Goal: Use online tool/utility: Utilize a website feature to perform a specific function

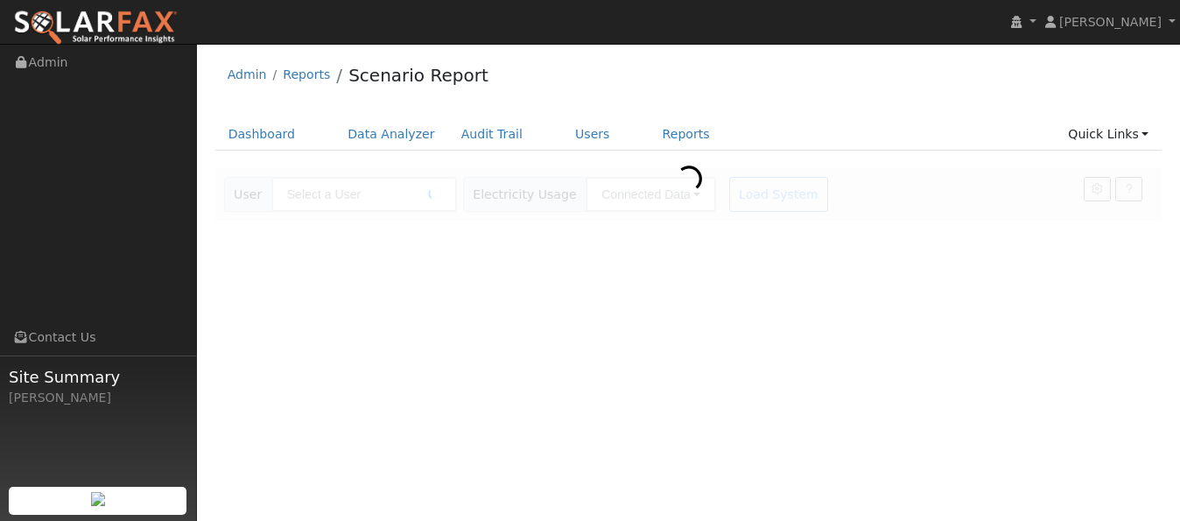
type input "[PERSON_NAME]"
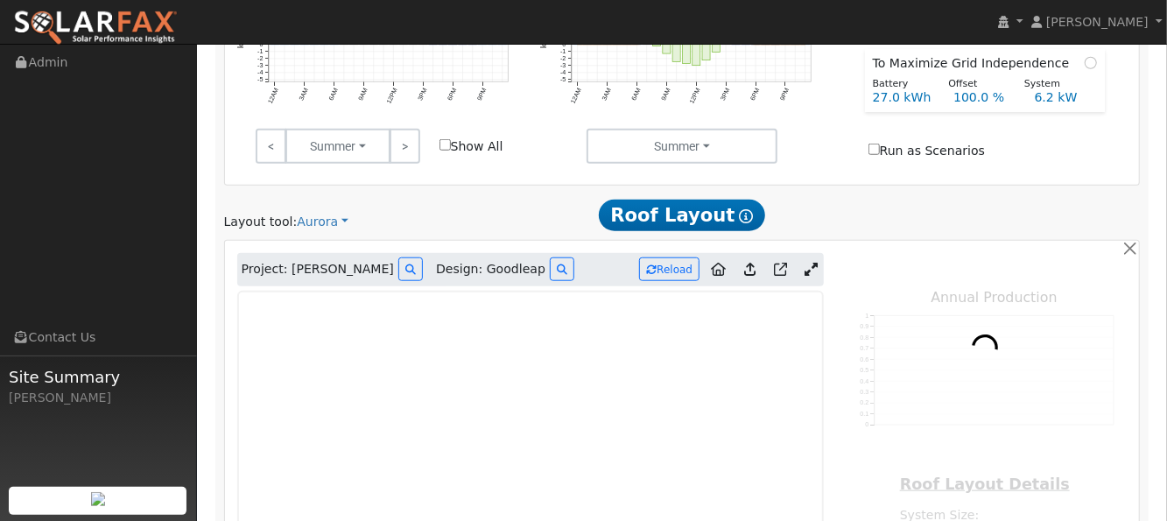
scroll to position [816, 0]
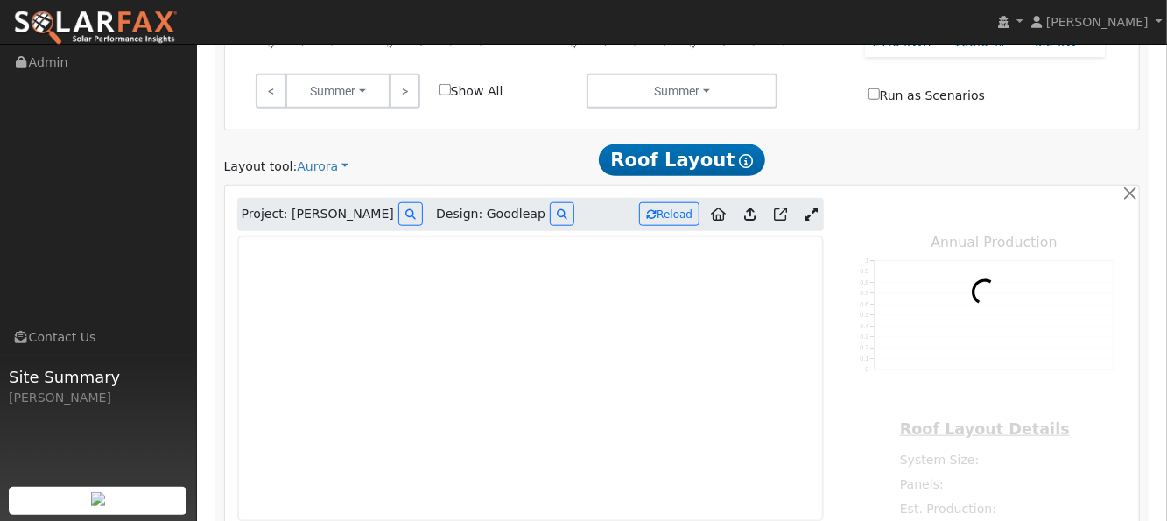
type input "15599"
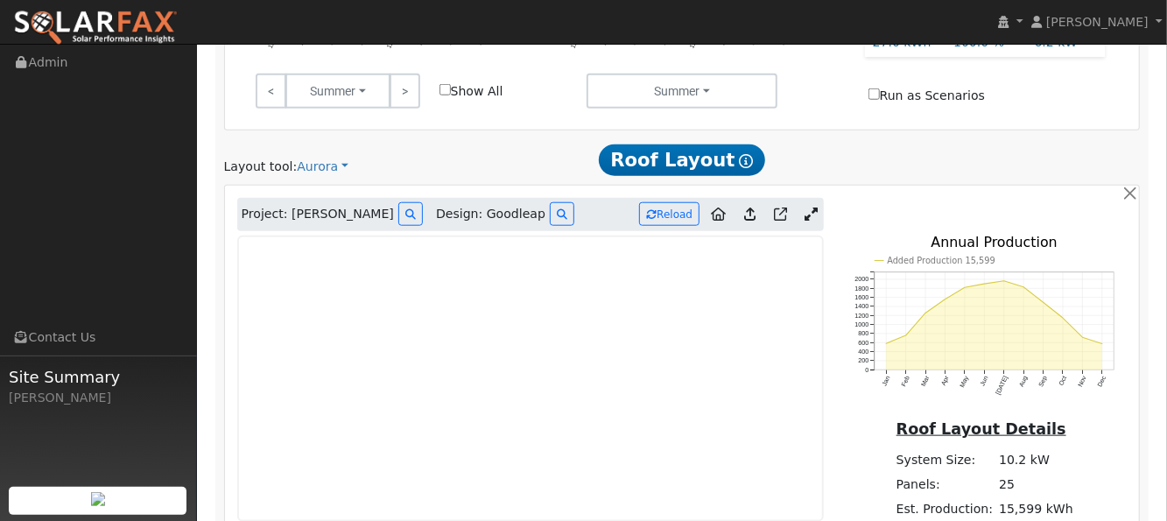
click at [805, 207] on icon at bounding box center [810, 213] width 13 height 13
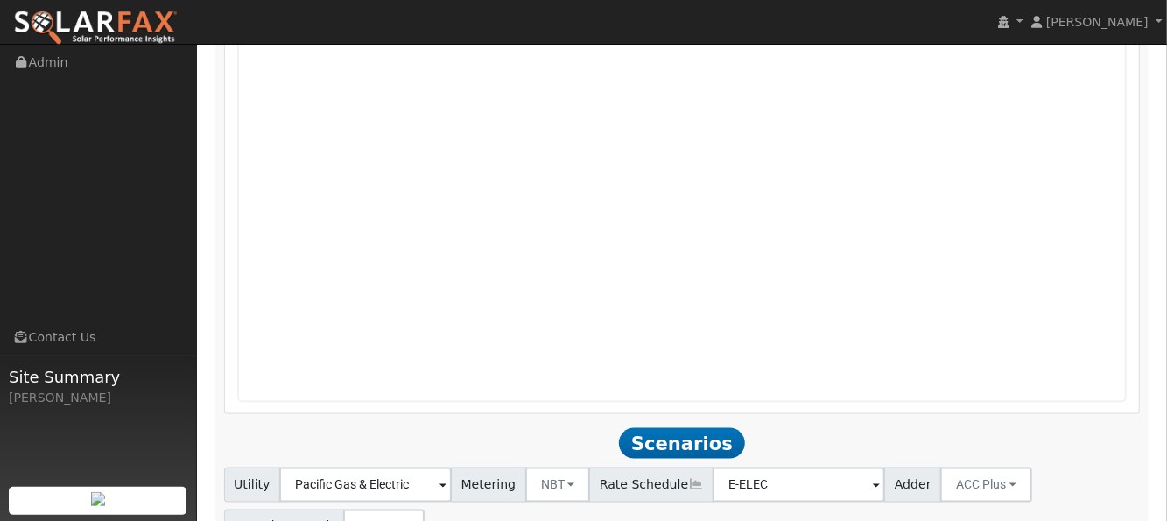
scroll to position [1283, 0]
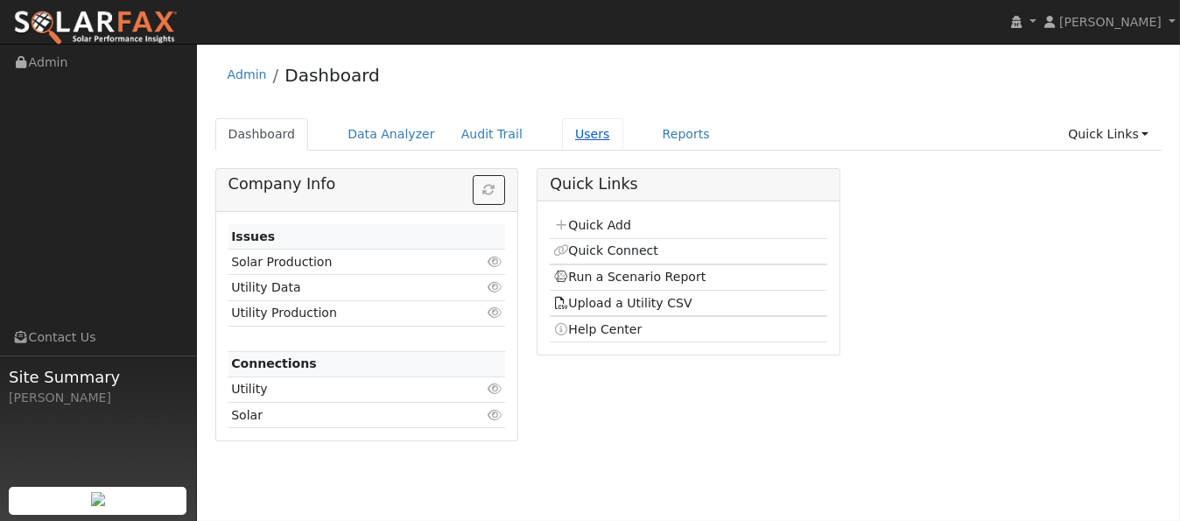
click at [562, 129] on link "Users" at bounding box center [592, 134] width 61 height 32
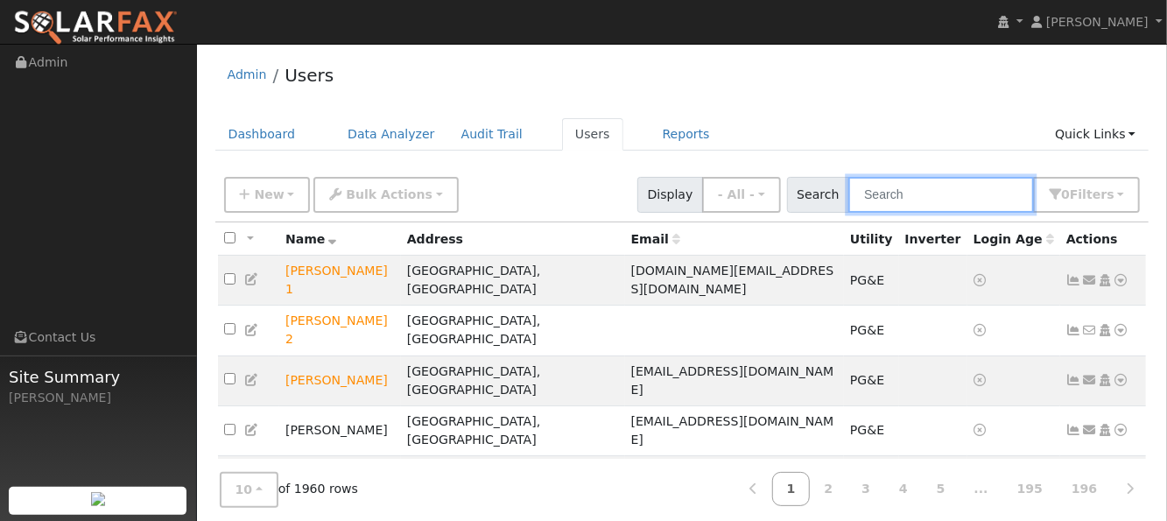
click at [893, 192] on input "text" at bounding box center [941, 195] width 186 height 36
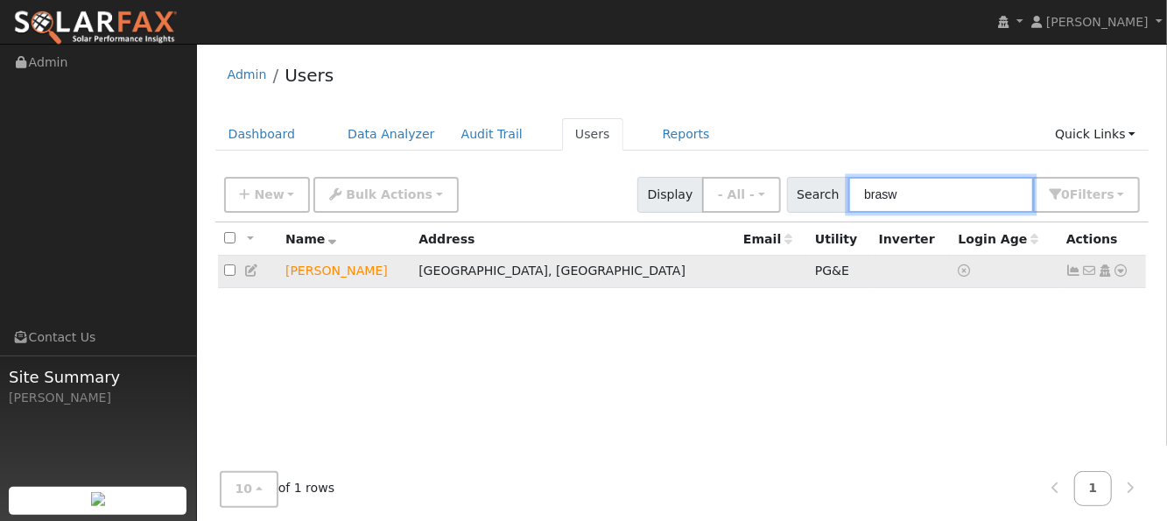
type input "brasw"
click at [1118, 272] on icon at bounding box center [1121, 270] width 16 height 12
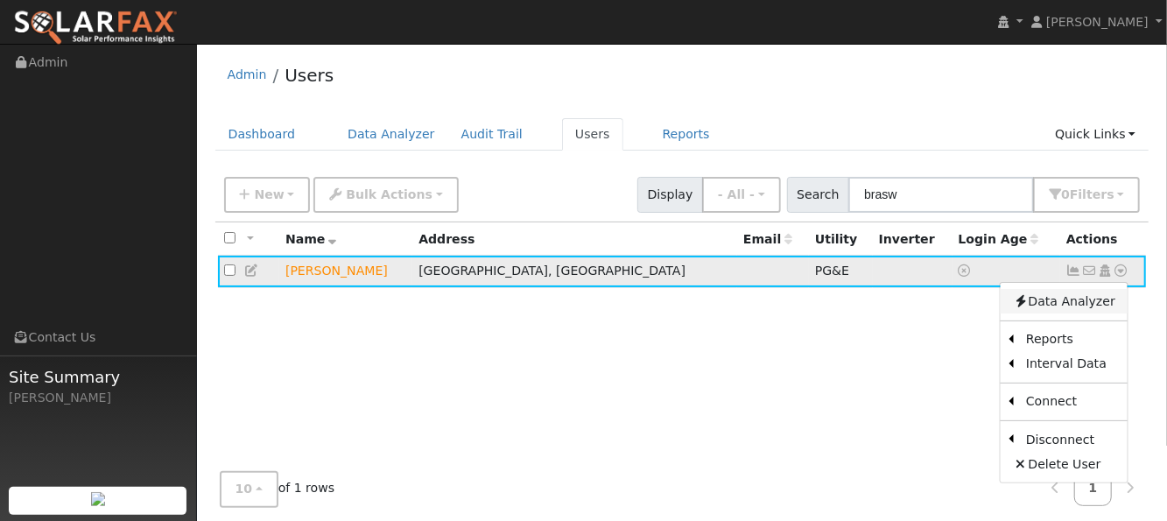
click at [1080, 299] on link "Data Analyzer" at bounding box center [1063, 301] width 127 height 25
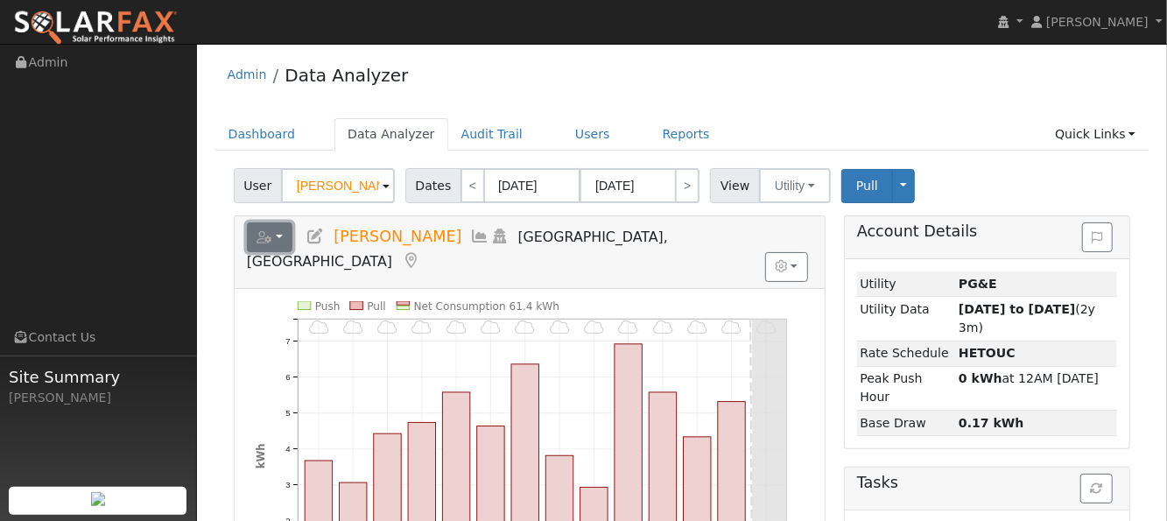
click at [276, 233] on button "button" at bounding box center [270, 237] width 46 height 30
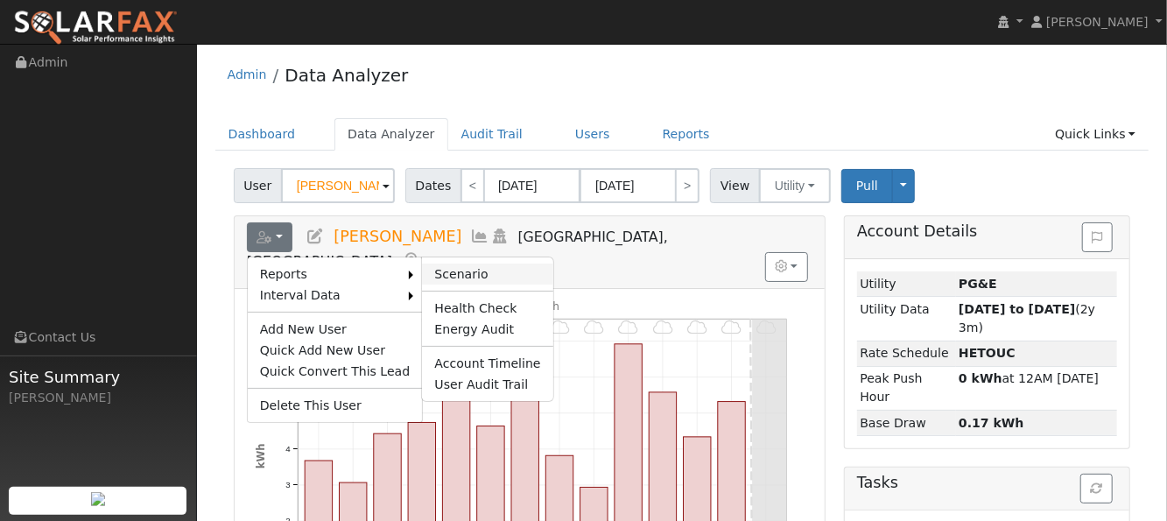
click at [448, 270] on link "Scenario" at bounding box center [487, 273] width 130 height 21
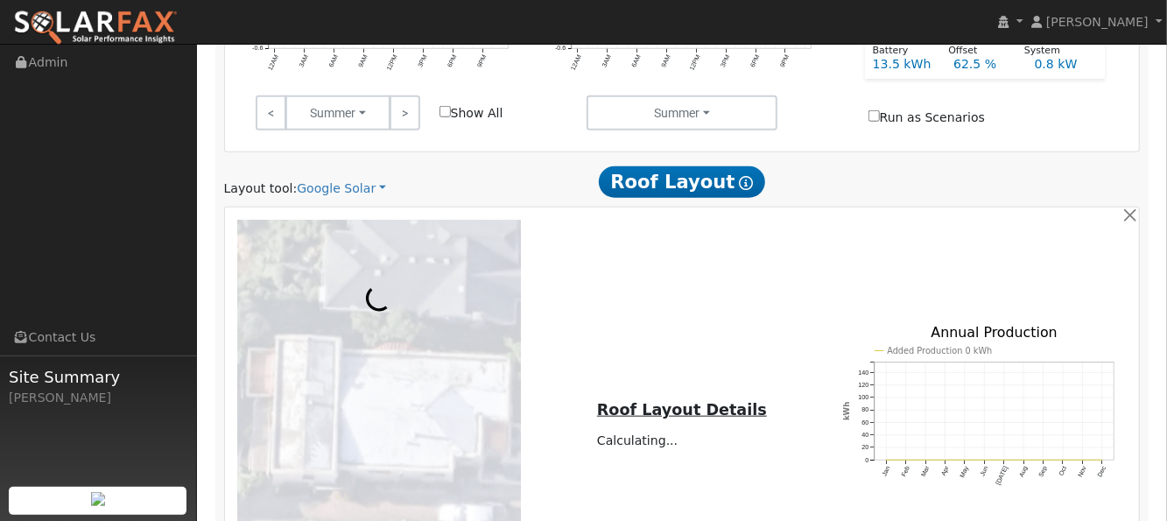
scroll to position [698, 0]
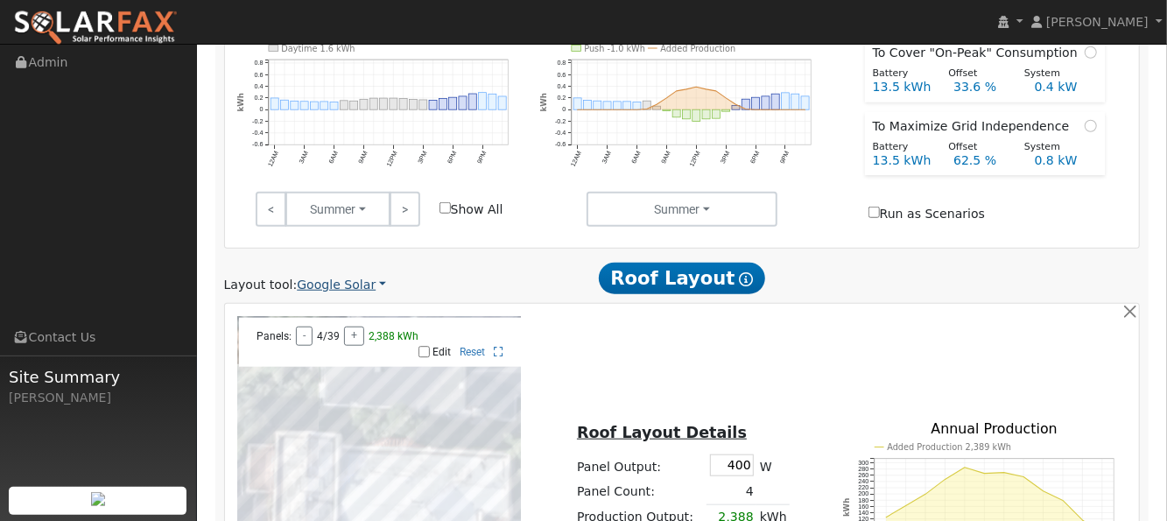
click at [346, 276] on link "Google Solar" at bounding box center [341, 285] width 89 height 18
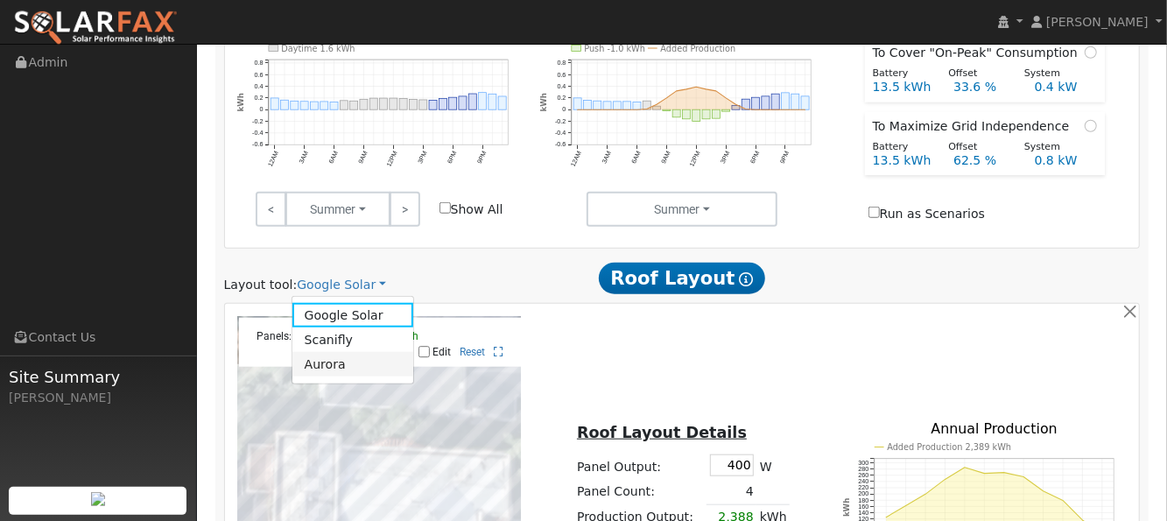
click at [326, 352] on link "Aurora" at bounding box center [353, 364] width 122 height 25
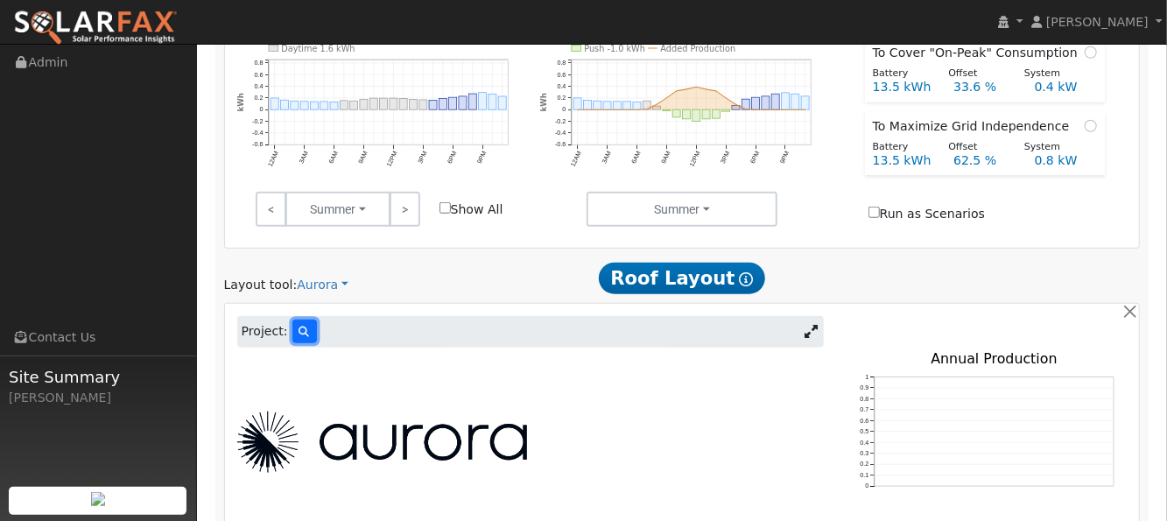
click at [302, 326] on icon at bounding box center [304, 331] width 11 height 11
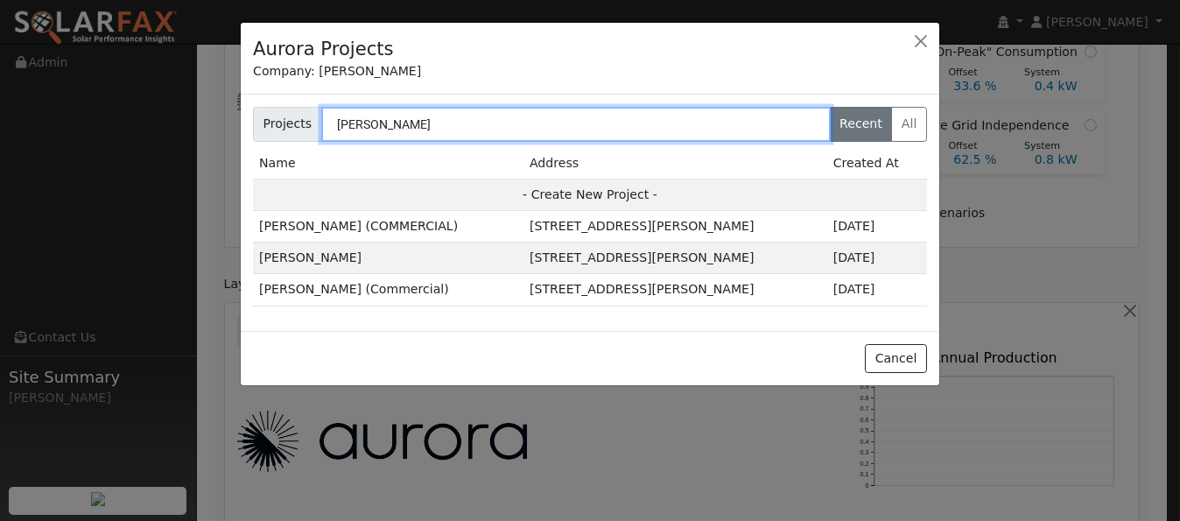
type input "[PERSON_NAME]"
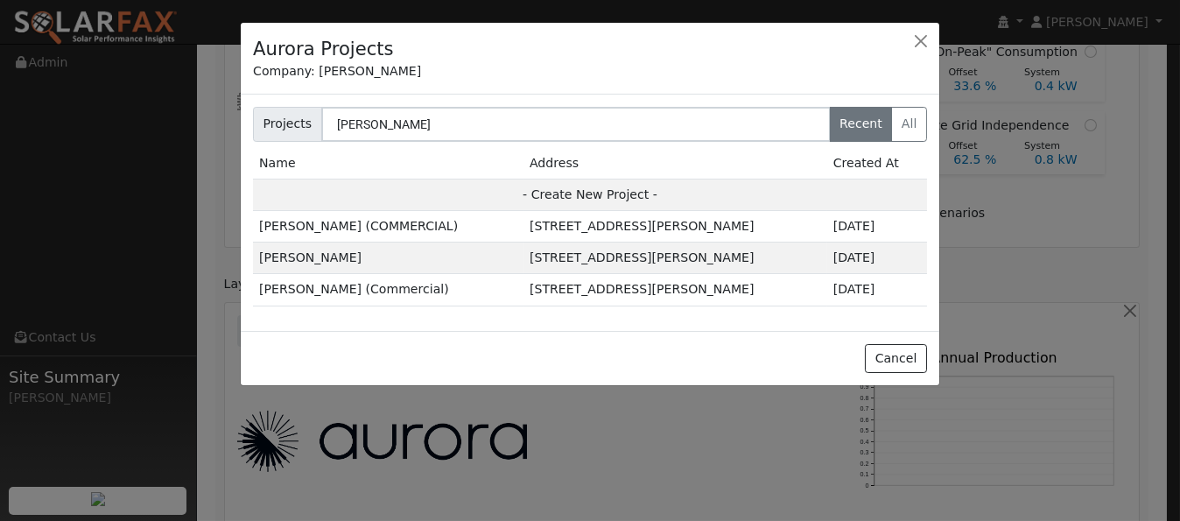
drag, startPoint x: 354, startPoint y: 256, endPoint x: 368, endPoint y: 270, distance: 20.4
click at [368, 270] on td "[PERSON_NAME]" at bounding box center [388, 258] width 270 height 32
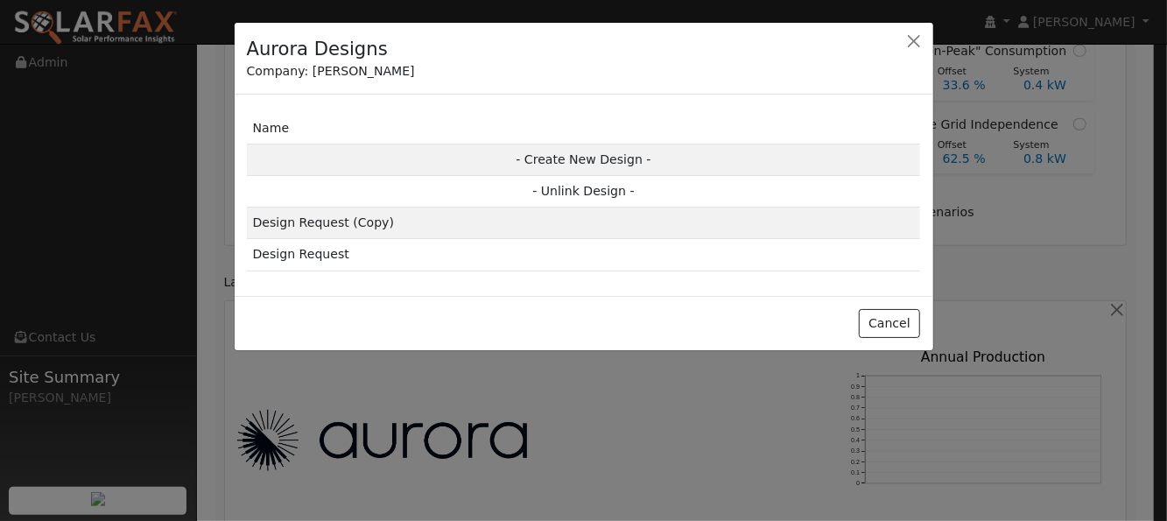
scroll to position [700, 0]
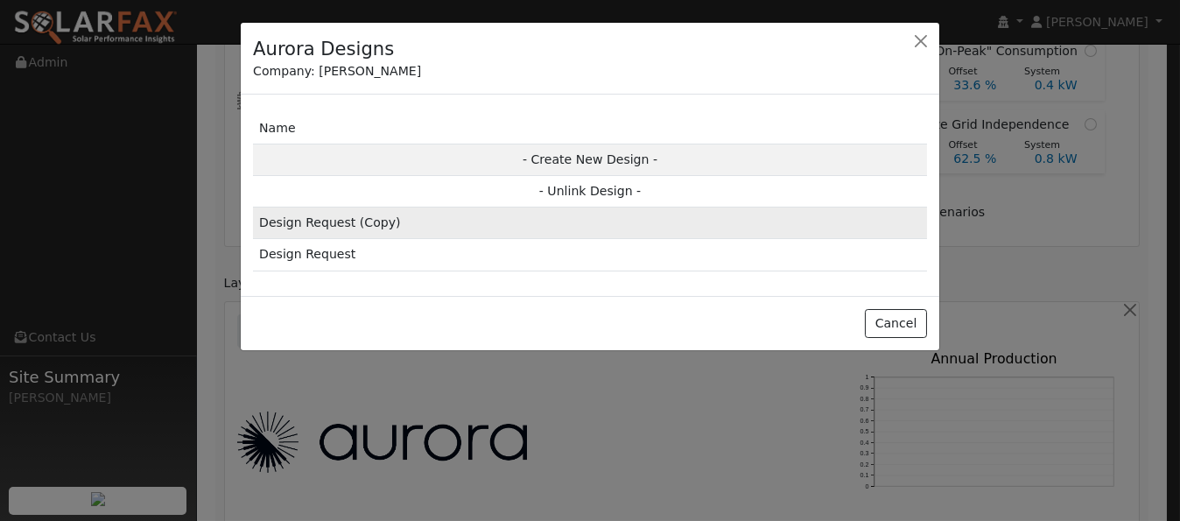
click at [327, 224] on td "Design Request (Copy)" at bounding box center [590, 223] width 674 height 32
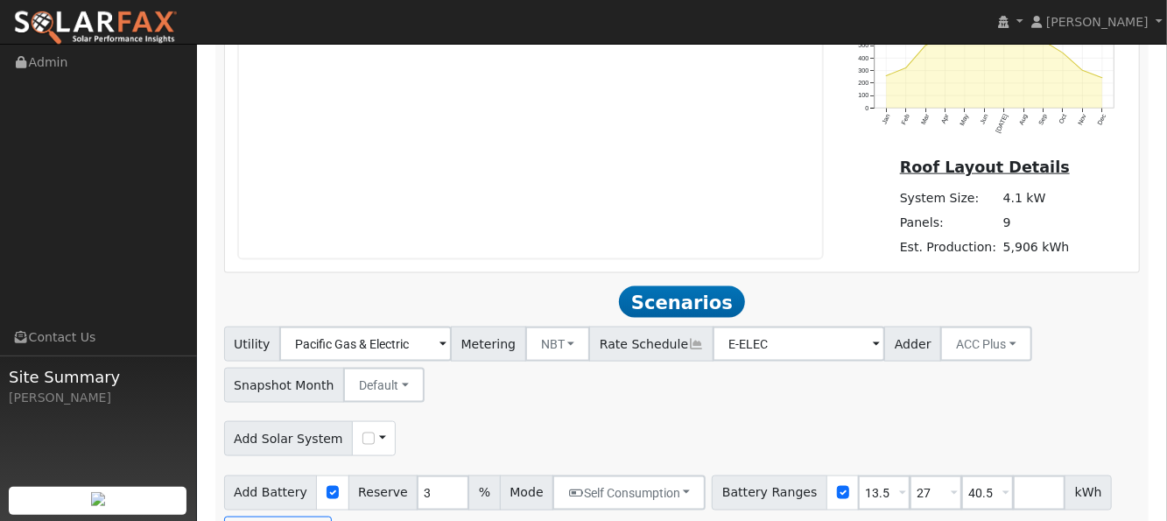
scroll to position [1094, 0]
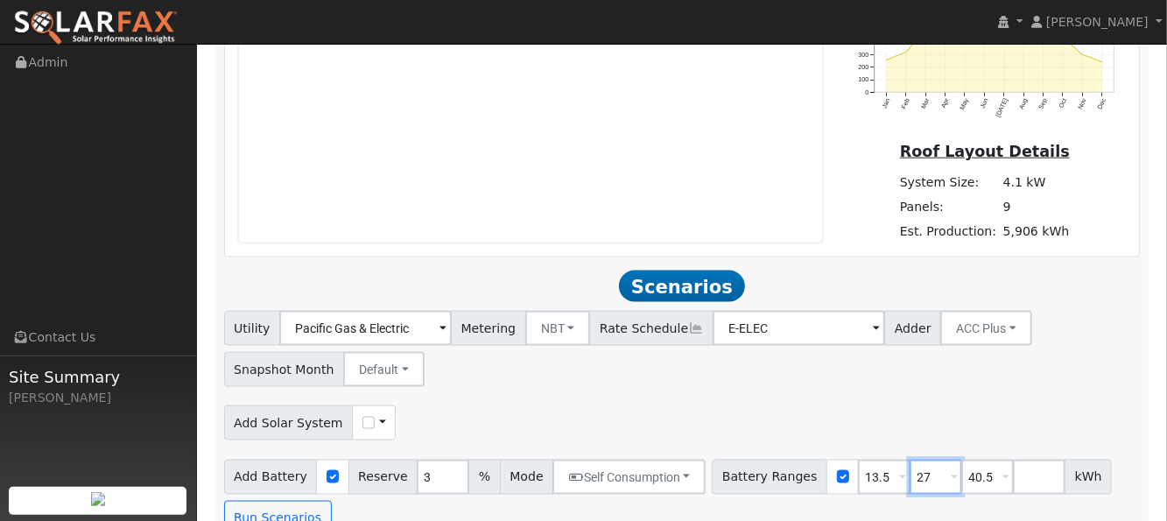
click at [909, 459] on input "27" at bounding box center [935, 476] width 53 height 35
type input "40.5"
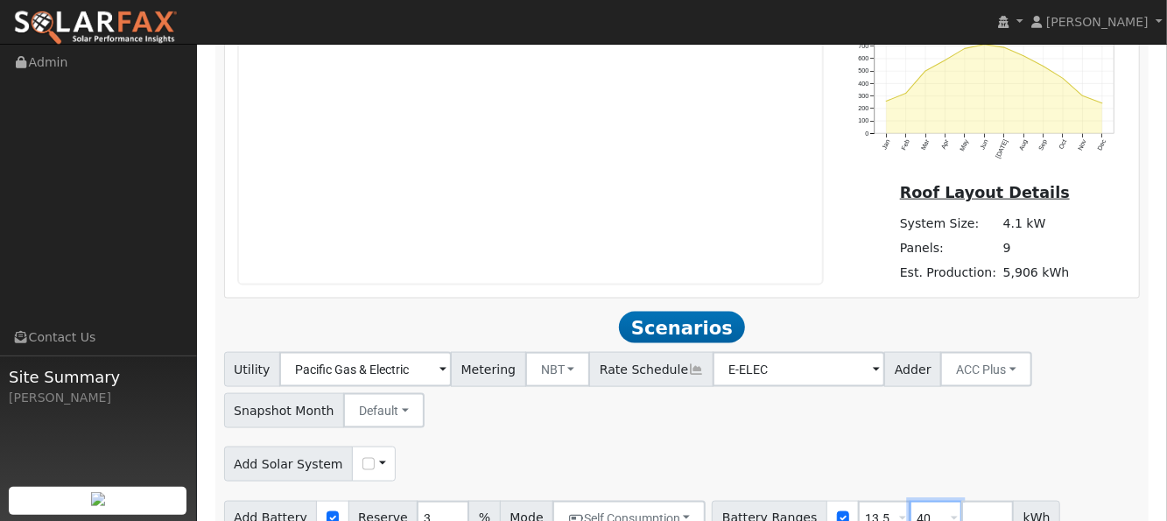
type input "4"
click at [858, 501] on input "13.5" at bounding box center [884, 518] width 53 height 35
type input "1"
type input "16"
click at [836, 383] on div "Utility Pacific Gas & Electric Metering NBT NEM NBT Rate Schedule E-ELEC Adder …" at bounding box center [682, 387] width 922 height 82
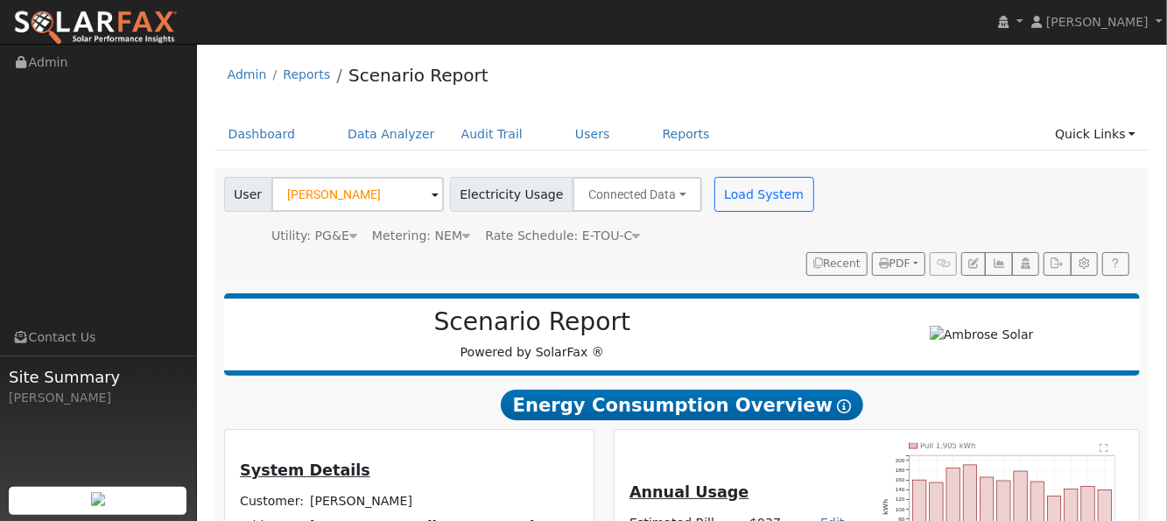
scroll to position [0, 0]
click at [724, 193] on button "Load System" at bounding box center [764, 194] width 100 height 35
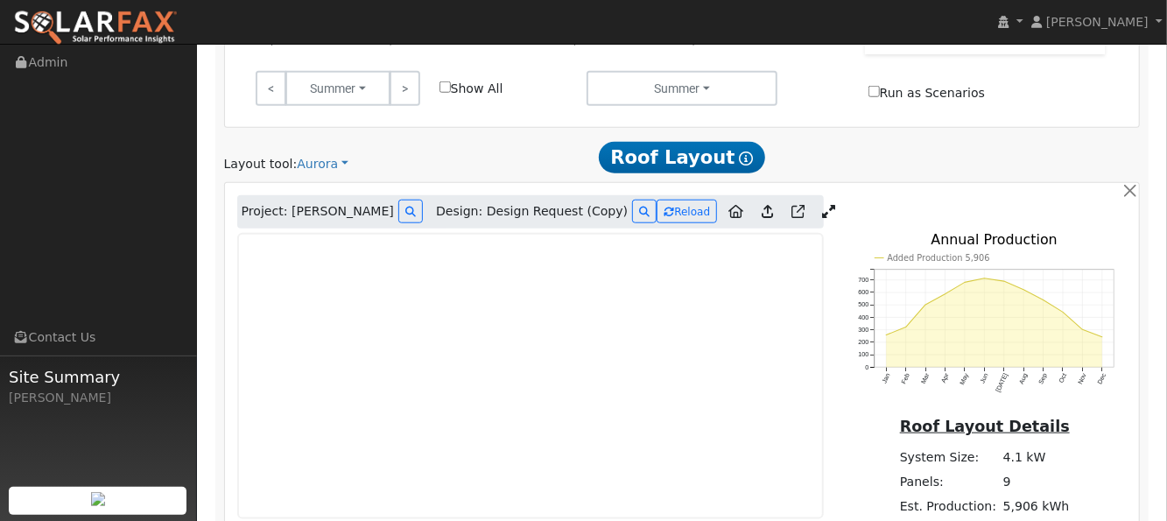
scroll to position [1053, 0]
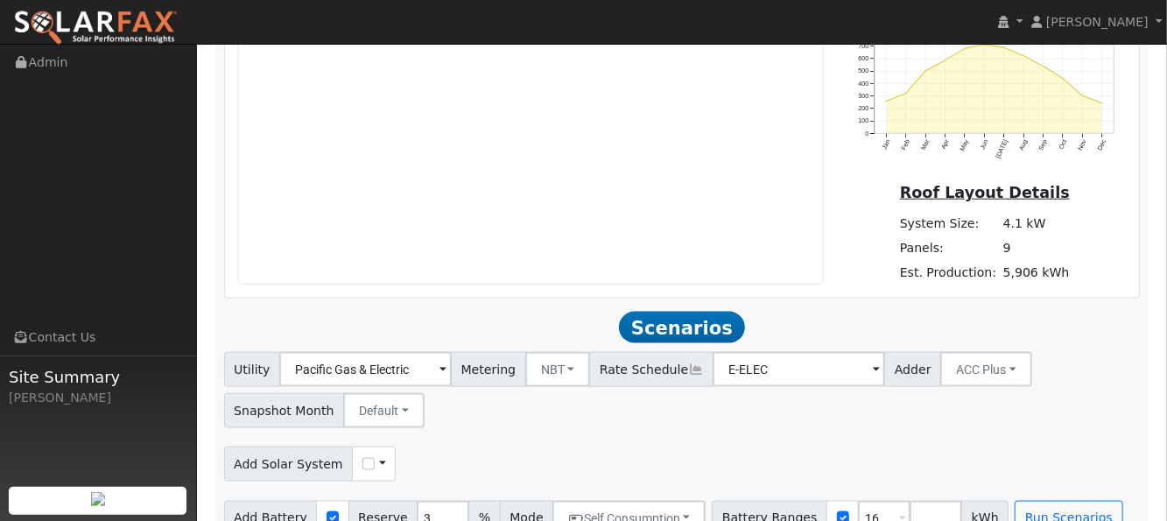
click at [360, 446] on div "Use CSV Data" at bounding box center [374, 463] width 44 height 35
click at [362, 458] on input "checkbox" at bounding box center [368, 464] width 12 height 12
checkbox input "true"
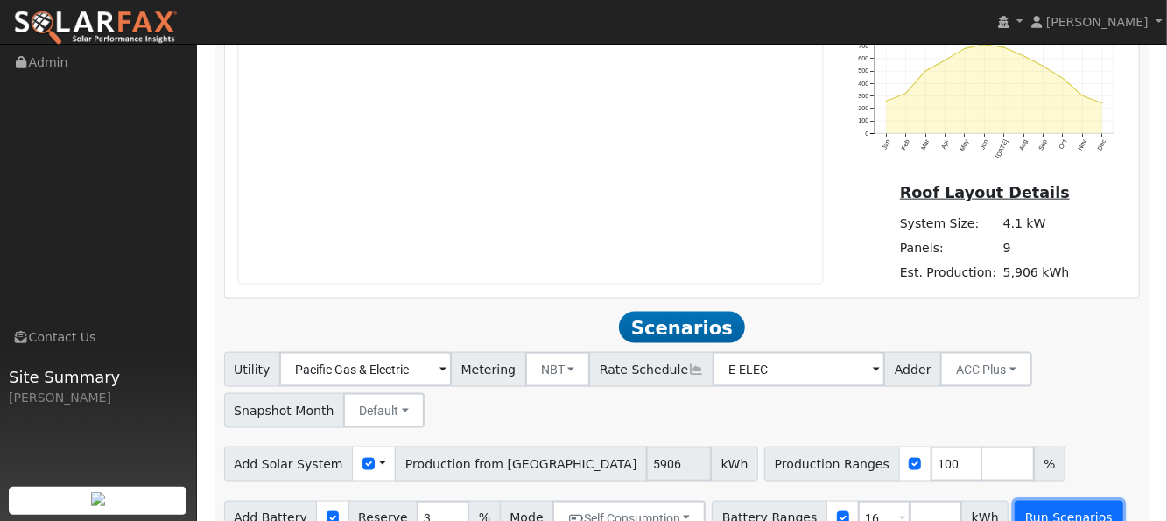
click at [1021, 501] on button "Run Scenarios" at bounding box center [1068, 518] width 108 height 35
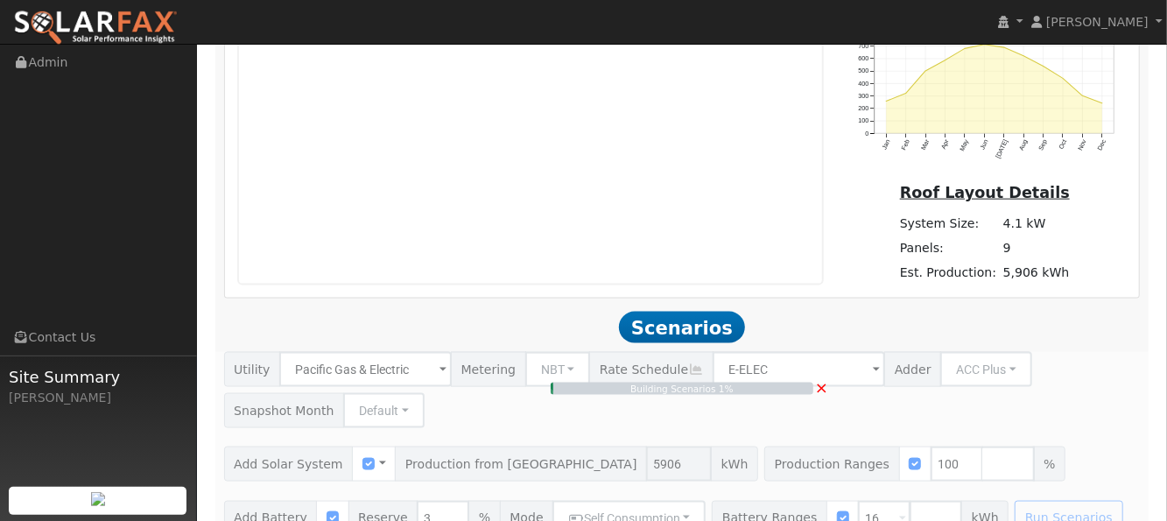
type input "3.9"
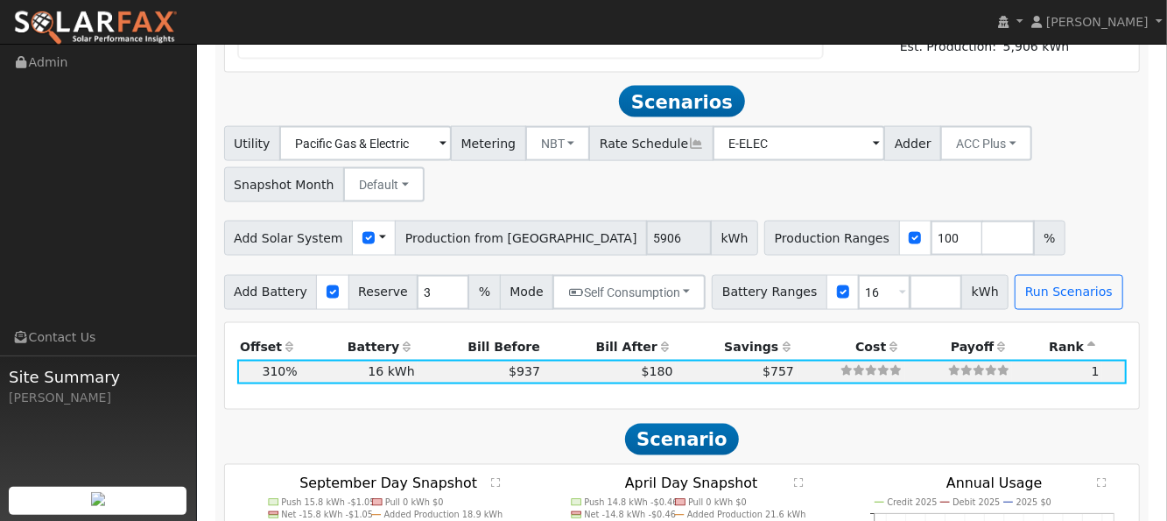
scroll to position [1396, 0]
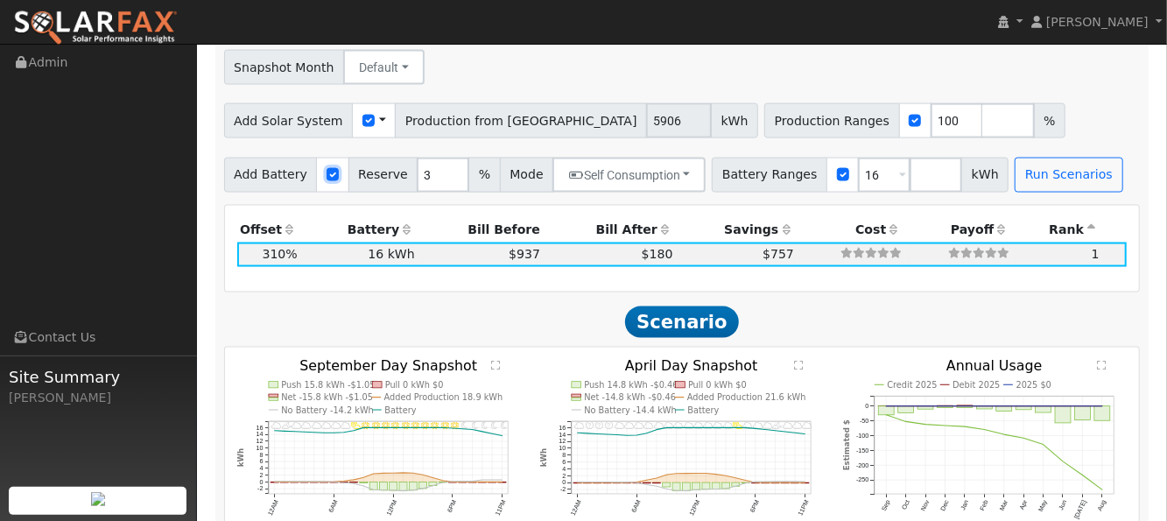
click at [326, 168] on input "checkbox" at bounding box center [332, 174] width 12 height 12
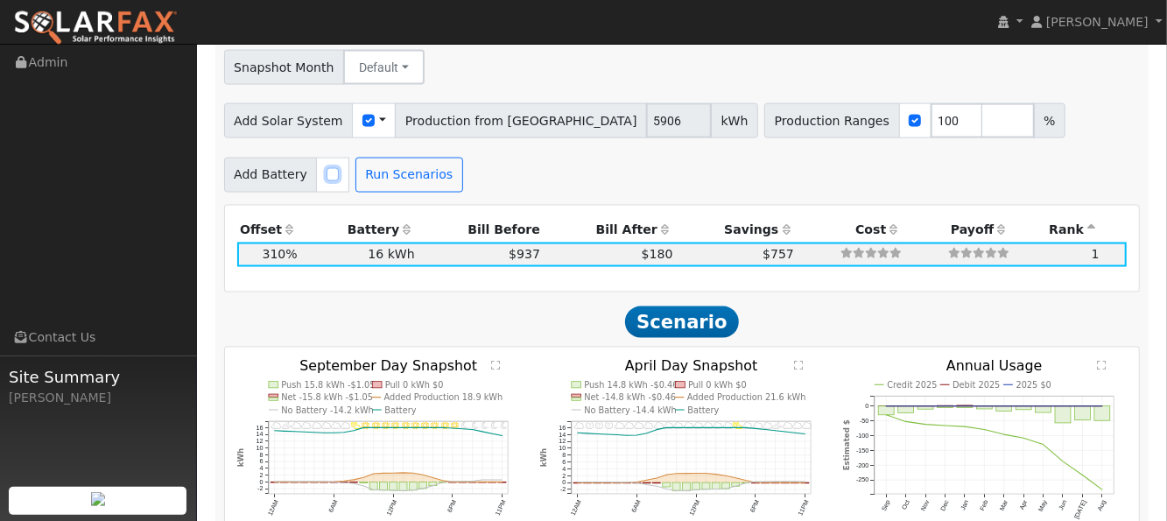
click at [326, 168] on input "checkbox" at bounding box center [332, 174] width 12 height 12
checkbox input "true"
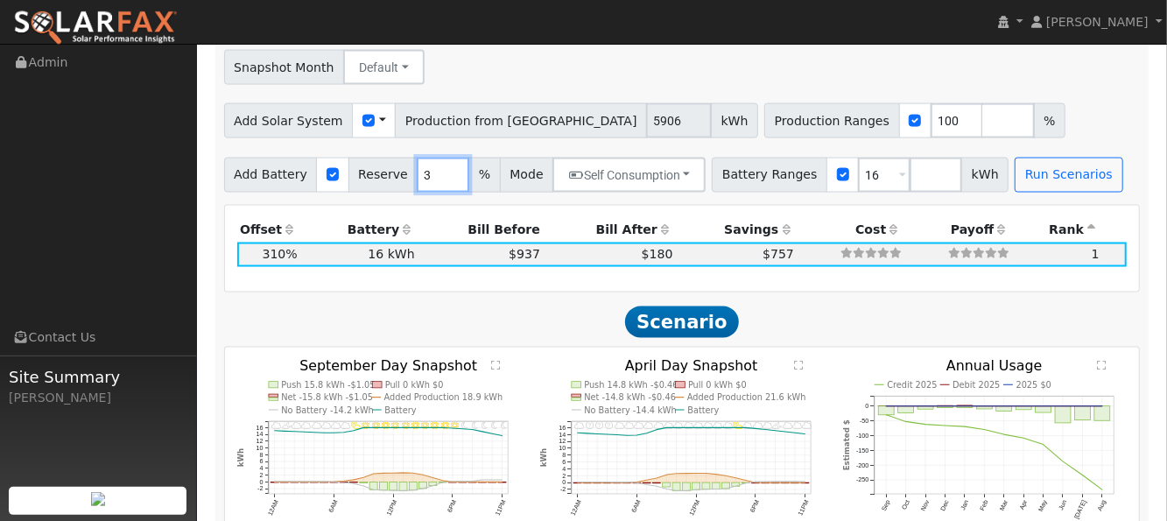
click at [417, 158] on input "3" at bounding box center [443, 175] width 53 height 35
type input "10"
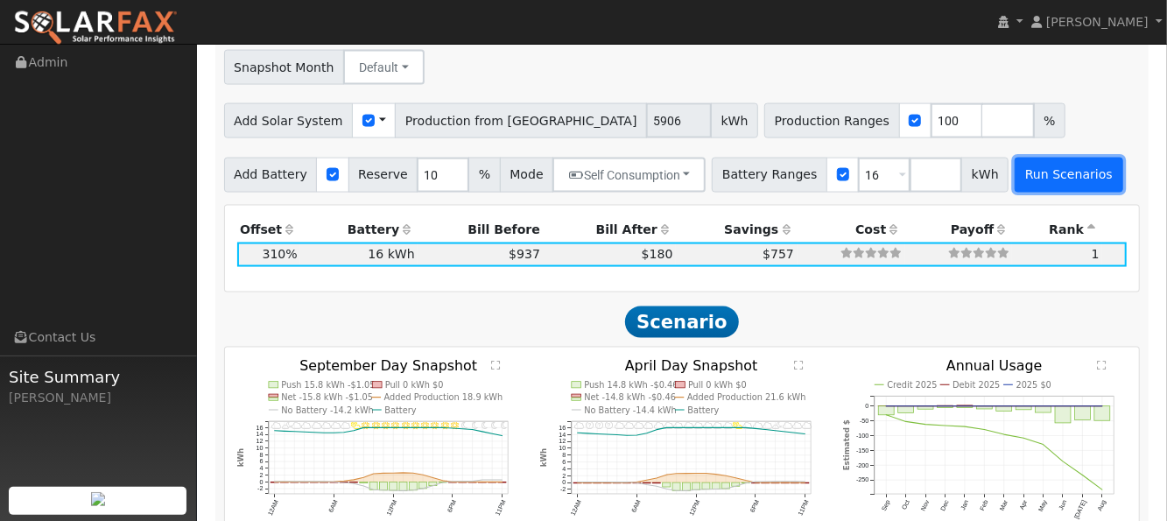
click at [1014, 158] on button "Run Scenarios" at bounding box center [1068, 175] width 108 height 35
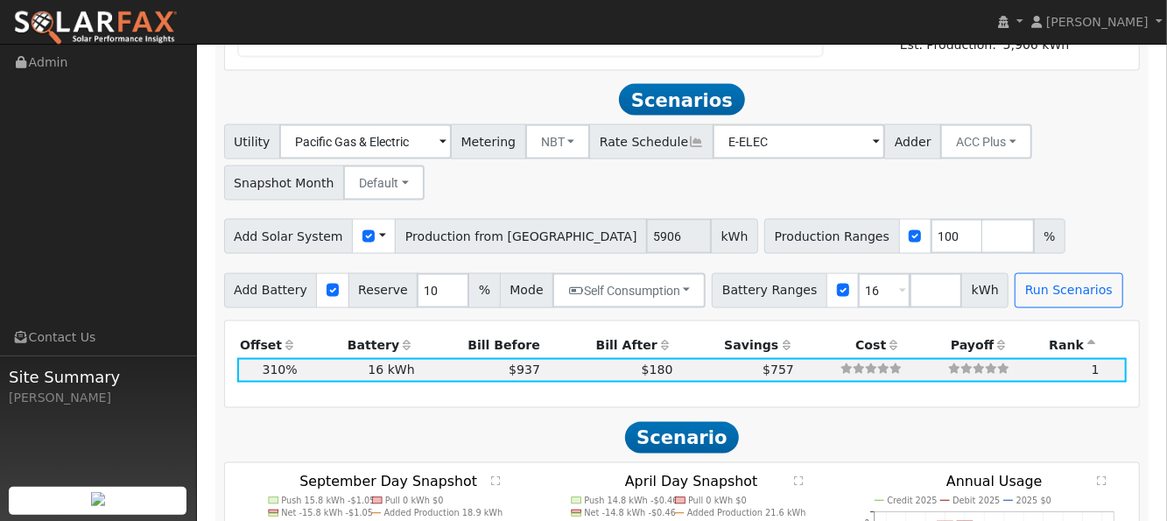
scroll to position [1279, 0]
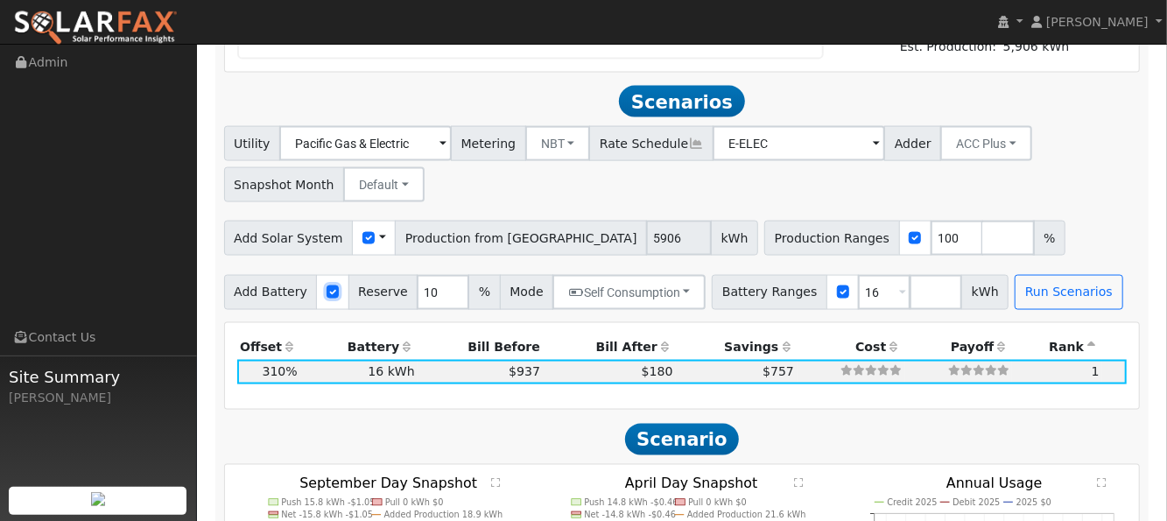
click at [326, 285] on input "checkbox" at bounding box center [332, 291] width 12 height 12
checkbox input "false"
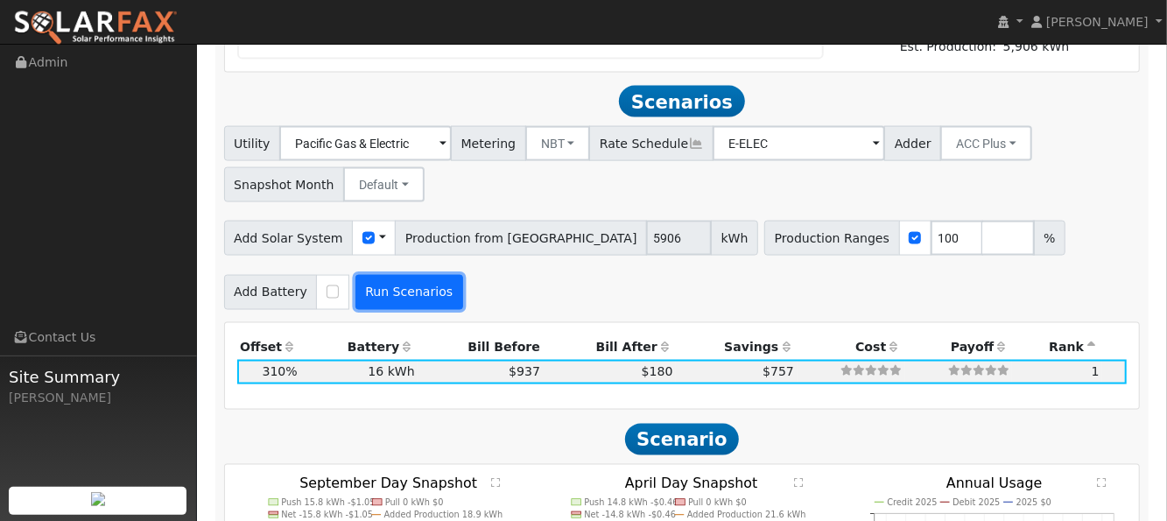
click at [404, 275] on button "Run Scenarios" at bounding box center [409, 292] width 108 height 35
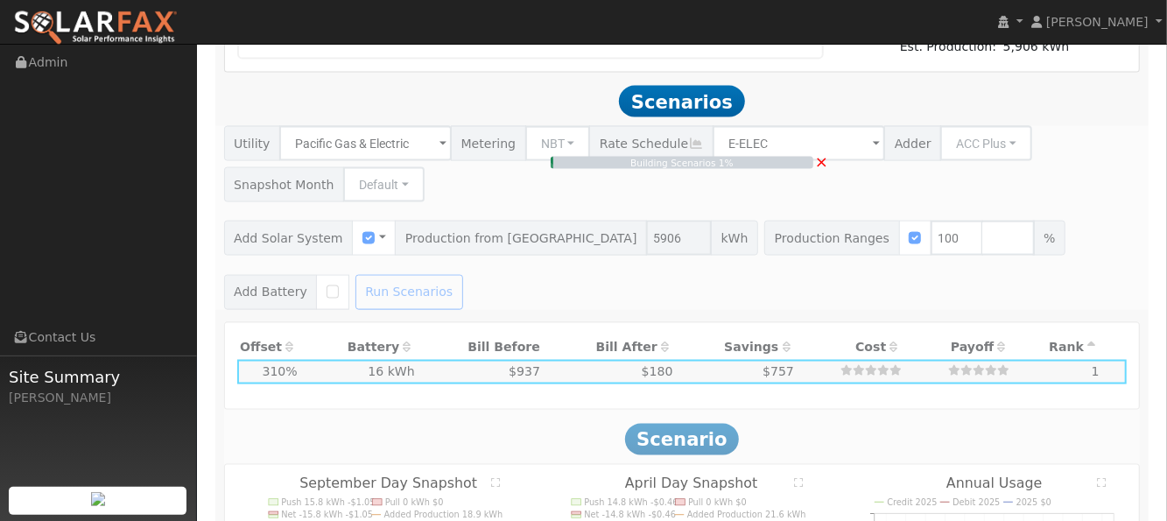
type input "$4,134"
